Goal: Information Seeking & Learning: Learn about a topic

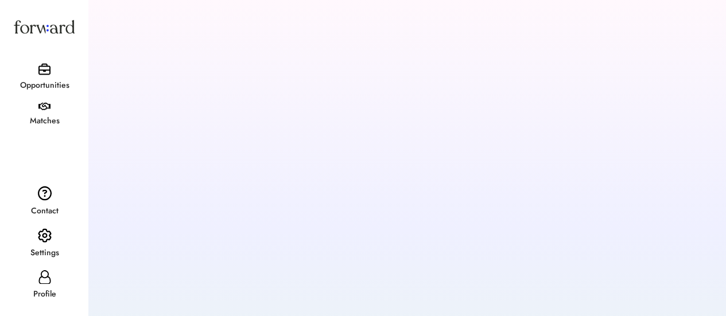
click at [56, 83] on div "Opportunities" at bounding box center [44, 86] width 87 height 14
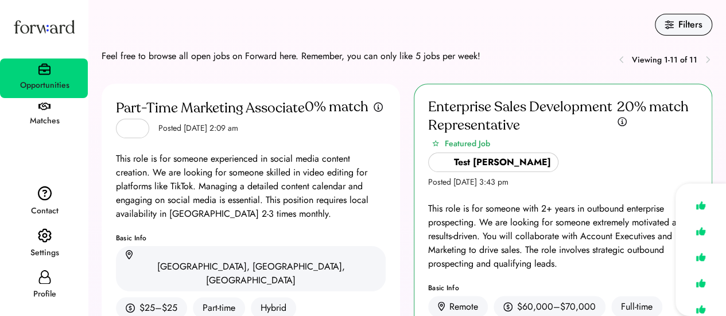
scroll to position [209, 0]
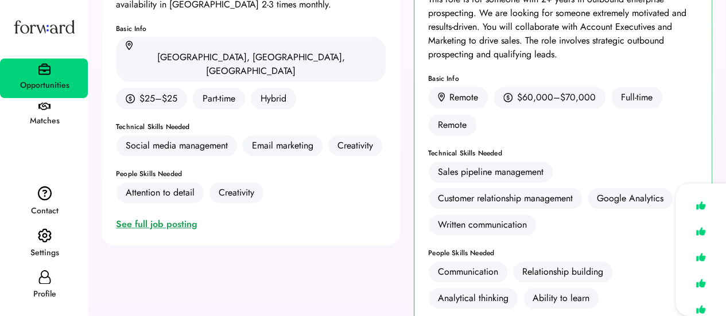
click at [155, 217] on div "See full job posting" at bounding box center [159, 224] width 86 height 14
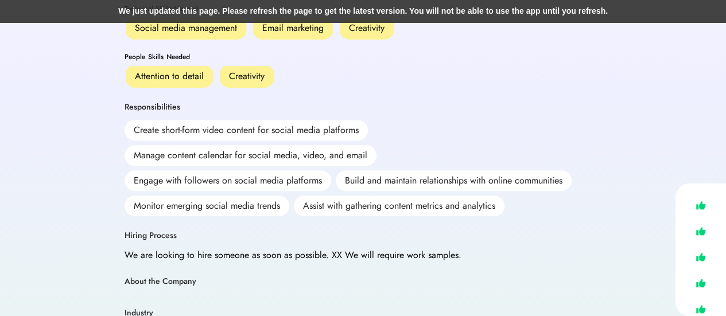
scroll to position [248, 0]
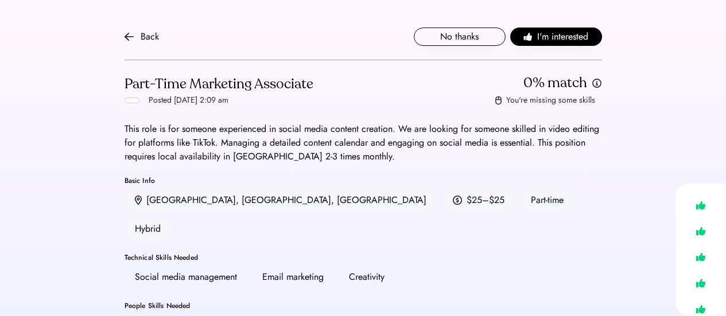
scroll to position [170, 0]
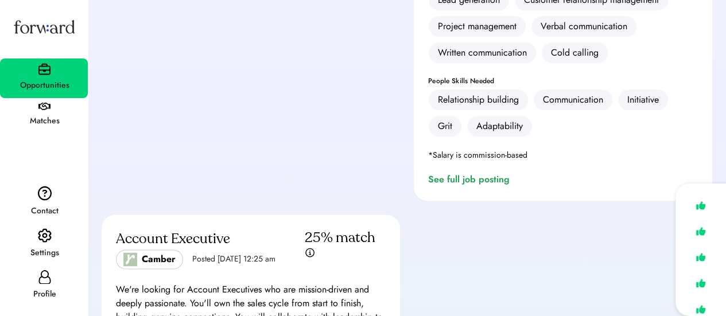
scroll to position [632, 0]
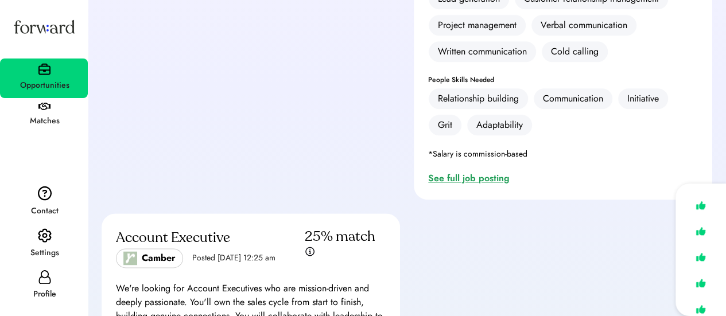
click at [462, 172] on div "See full job posting" at bounding box center [471, 179] width 86 height 14
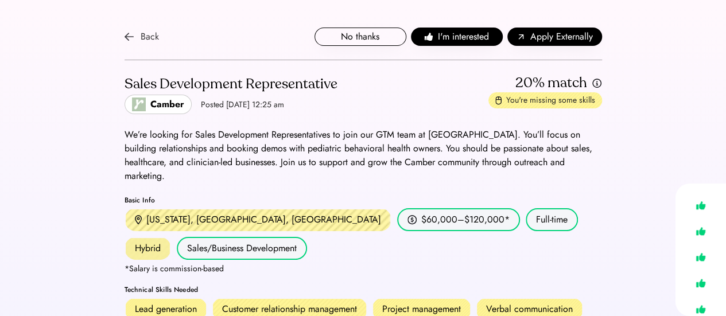
click at [133, 35] on img at bounding box center [129, 36] width 9 height 9
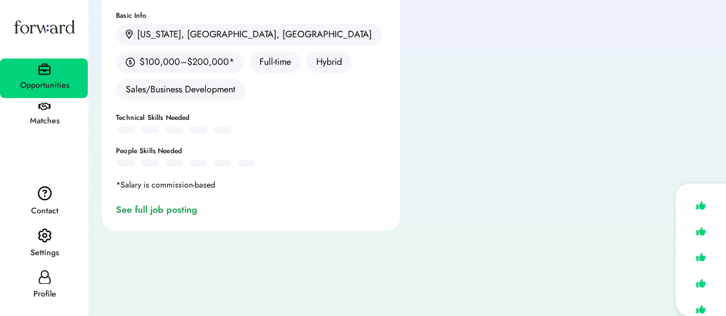
scroll to position [983, 0]
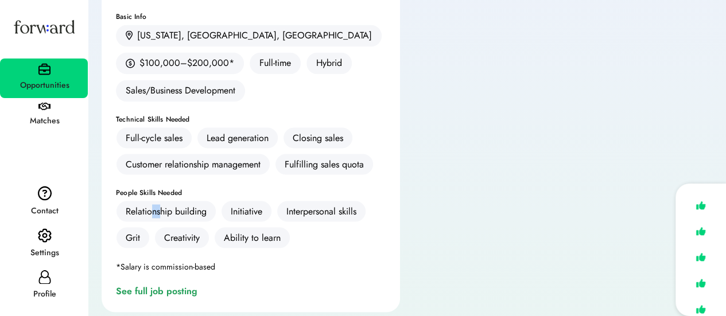
drag, startPoint x: 151, startPoint y: 157, endPoint x: 161, endPoint y: 147, distance: 13.8
click at [161, 200] on div "Relationship building" at bounding box center [166, 211] width 100 height 22
click at [160, 284] on div "See full job posting" at bounding box center [159, 291] width 86 height 14
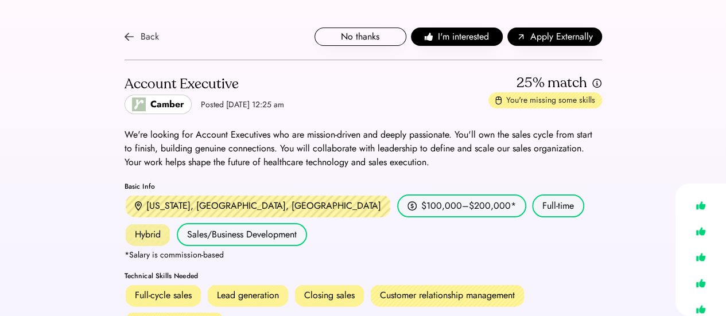
click at [135, 38] on div "Back" at bounding box center [142, 37] width 34 height 14
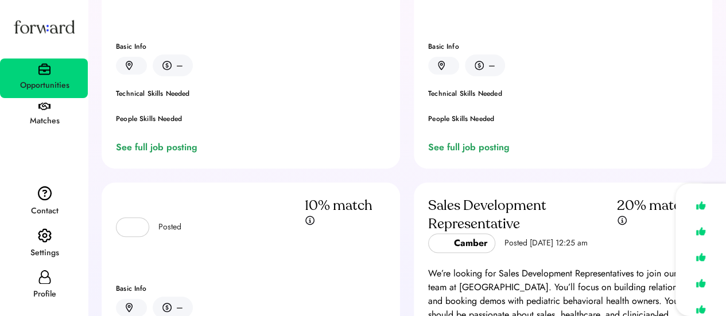
scroll to position [143, 0]
